Goal: Browse casually

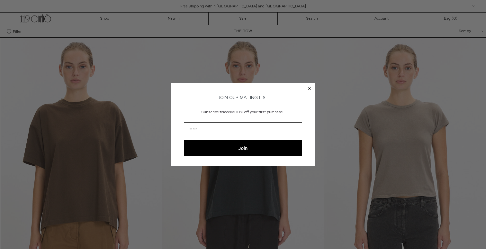
click at [310, 85] on circle "Close dialog" at bounding box center [309, 88] width 6 height 6
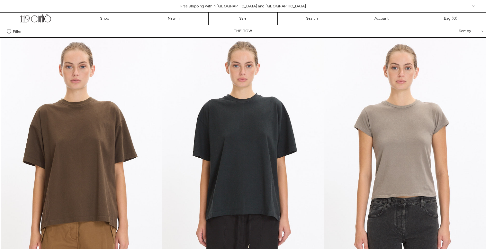
click at [471, 28] on div "Sort by .cls-1{fill:#231f20}" at bounding box center [450, 31] width 58 height 12
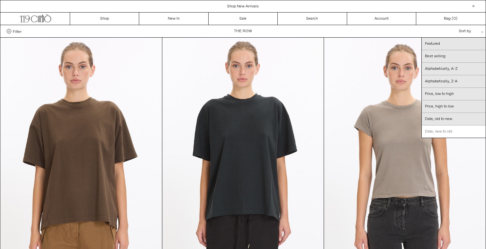
click at [445, 128] on link "Date, new to old" at bounding box center [453, 131] width 64 height 12
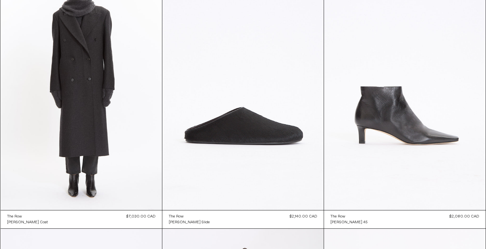
scroll to position [592, 0]
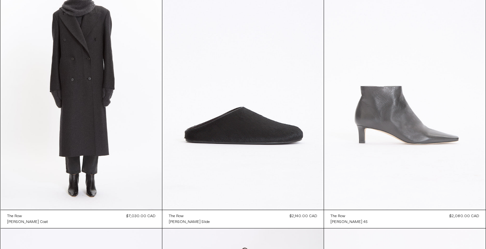
click at [381, 107] on at bounding box center [404, 88] width 161 height 242
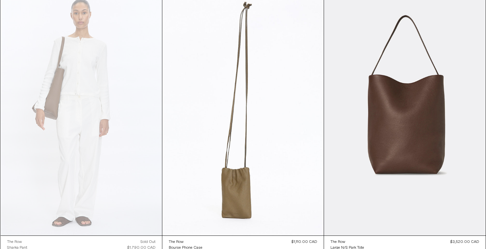
scroll to position [2656, 0]
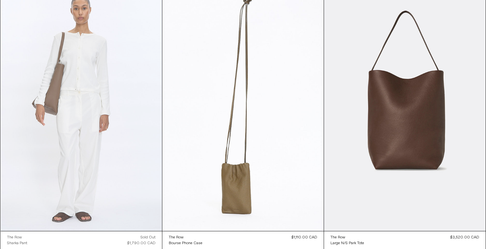
click at [86, 95] on at bounding box center [81, 109] width 161 height 242
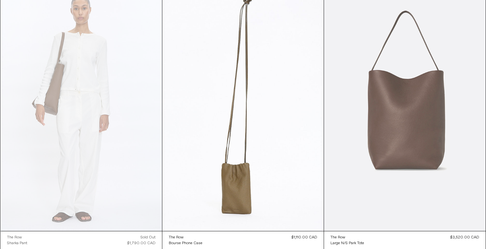
click at [414, 87] on at bounding box center [404, 109] width 161 height 242
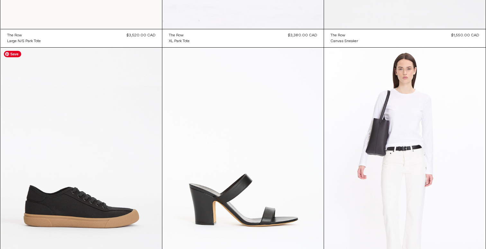
scroll to position [5012, 0]
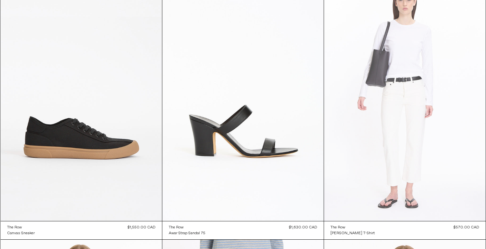
click at [387, 108] on at bounding box center [404, 100] width 161 height 242
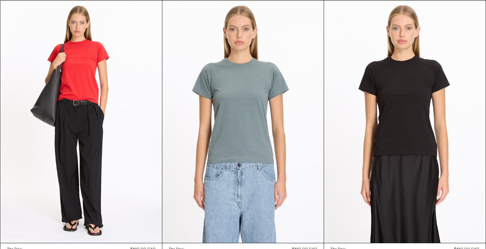
scroll to position [5513, 0]
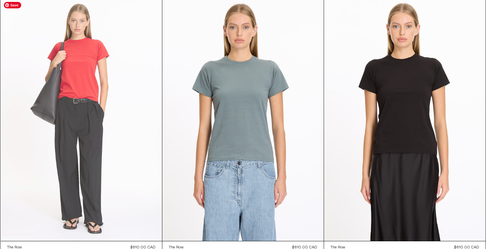
click at [111, 114] on at bounding box center [81, 120] width 161 height 242
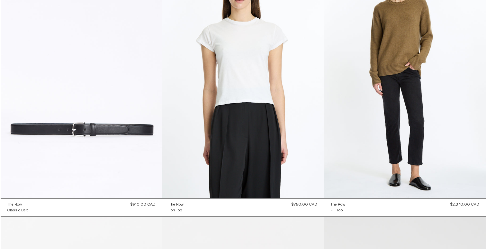
scroll to position [8688, 0]
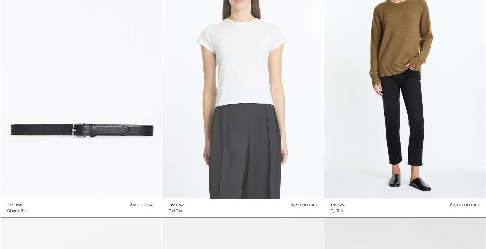
click at [319, 113] on at bounding box center [242, 78] width 161 height 242
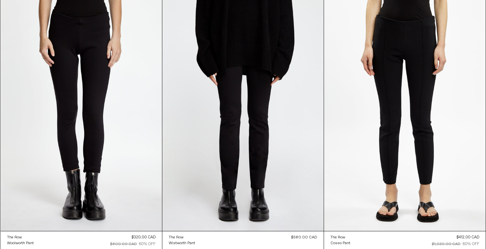
scroll to position [9472, 0]
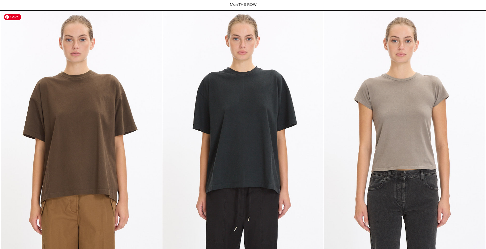
scroll to position [1554, 0]
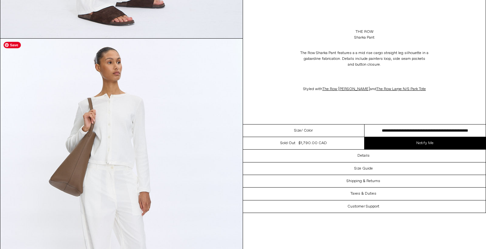
scroll to position [1515, 0]
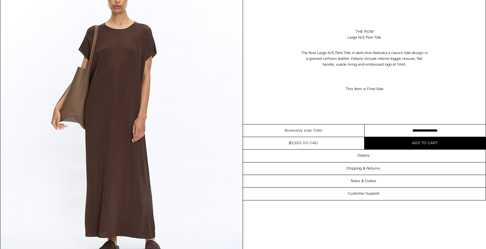
scroll to position [1284, 0]
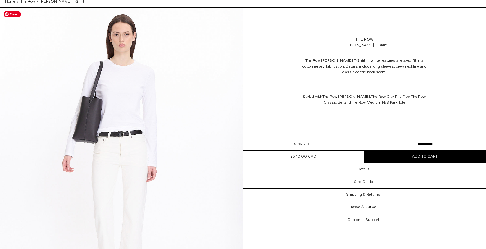
scroll to position [30, 0]
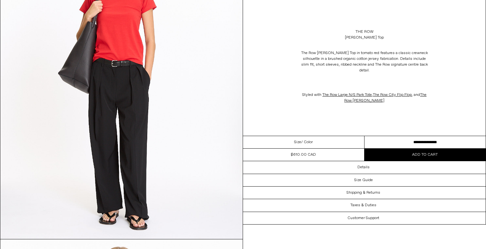
scroll to position [101, 0]
click at [364, 95] on link "The Row Igor Pant" at bounding box center [385, 97] width 82 height 11
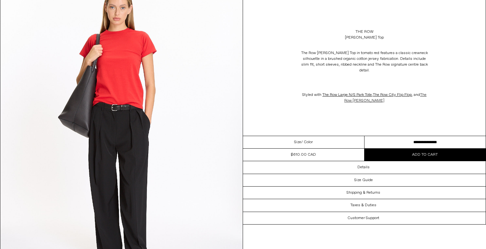
scroll to position [58, 0]
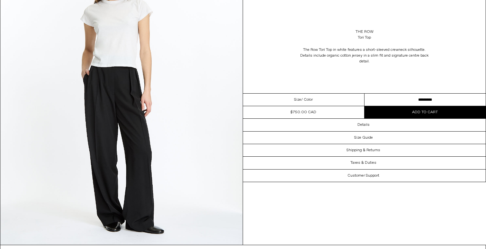
scroll to position [1005, 0]
